Goal: Register for event/course

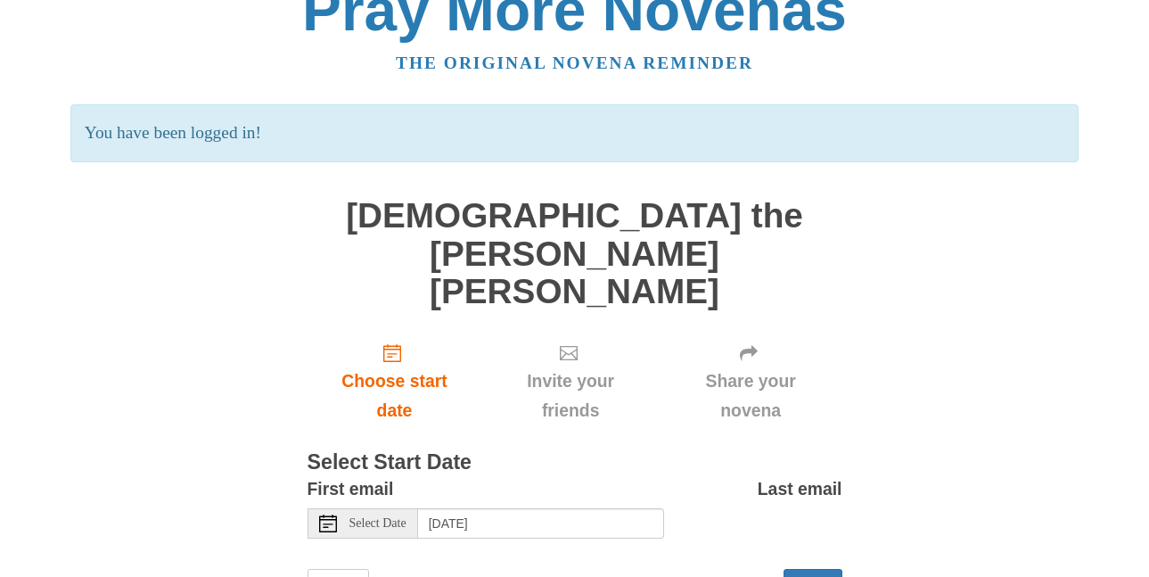
scroll to position [40, 0]
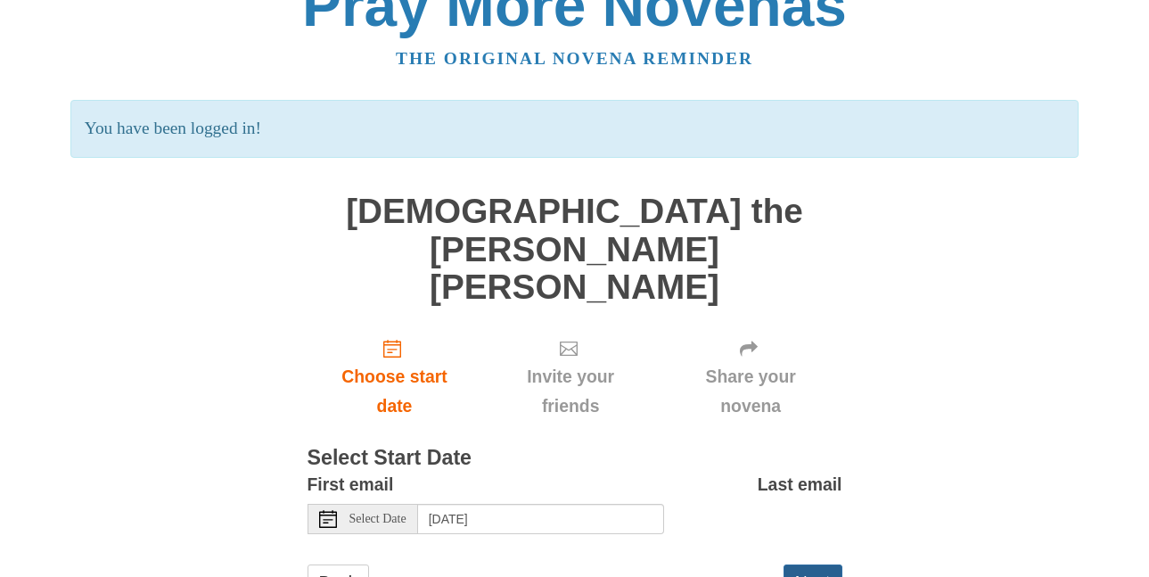
click at [808, 533] on button "Next" at bounding box center [813, 582] width 59 height 37
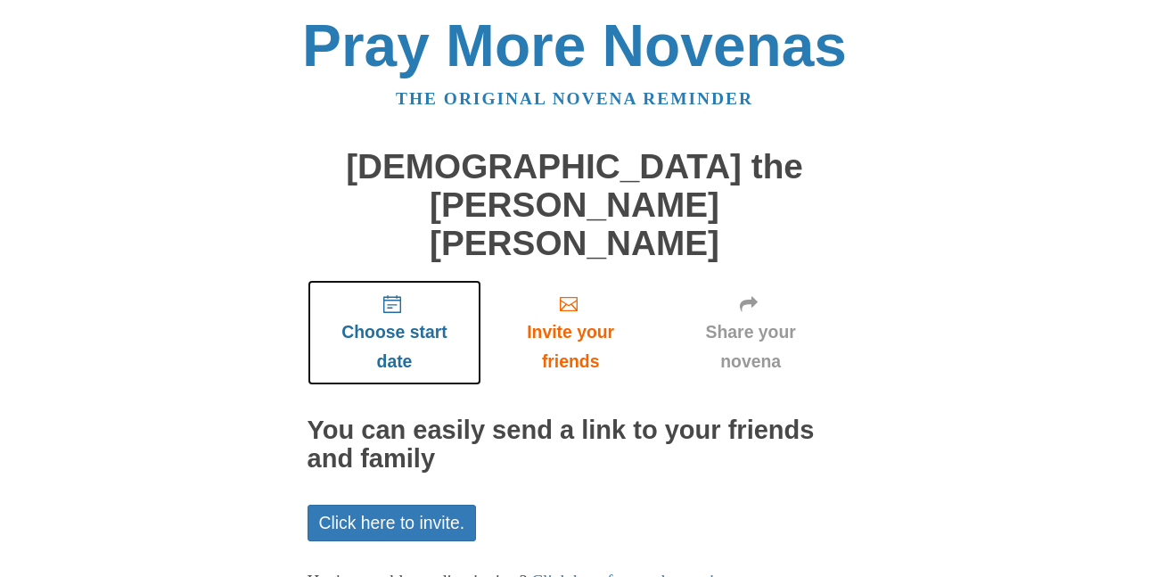
click at [414, 317] on span "Choose start date" at bounding box center [394, 346] width 139 height 59
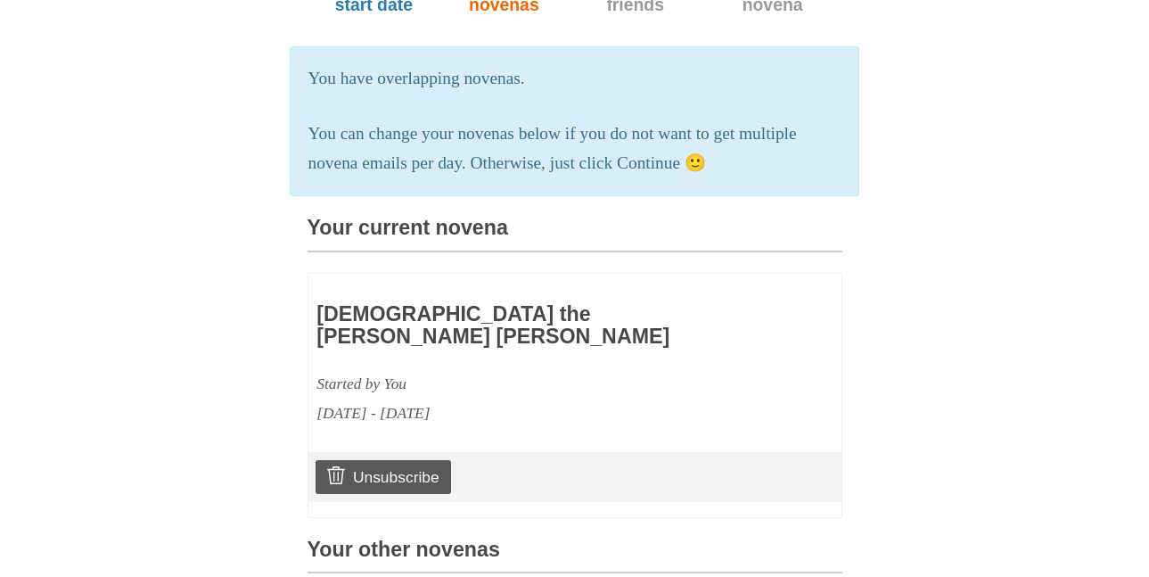
scroll to position [627, 0]
